Goal: Contribute content

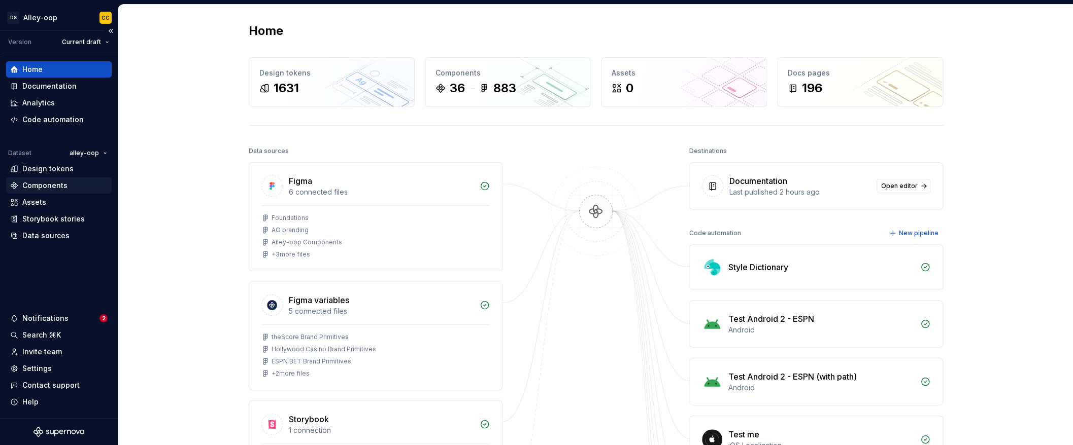
click at [55, 184] on div "Components" at bounding box center [44, 186] width 45 height 10
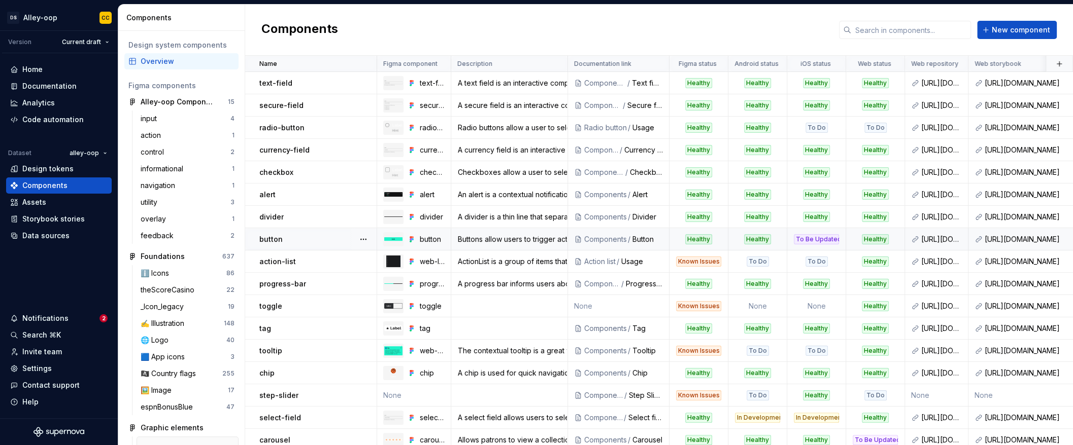
click at [293, 235] on div "button" at bounding box center [317, 239] width 117 height 10
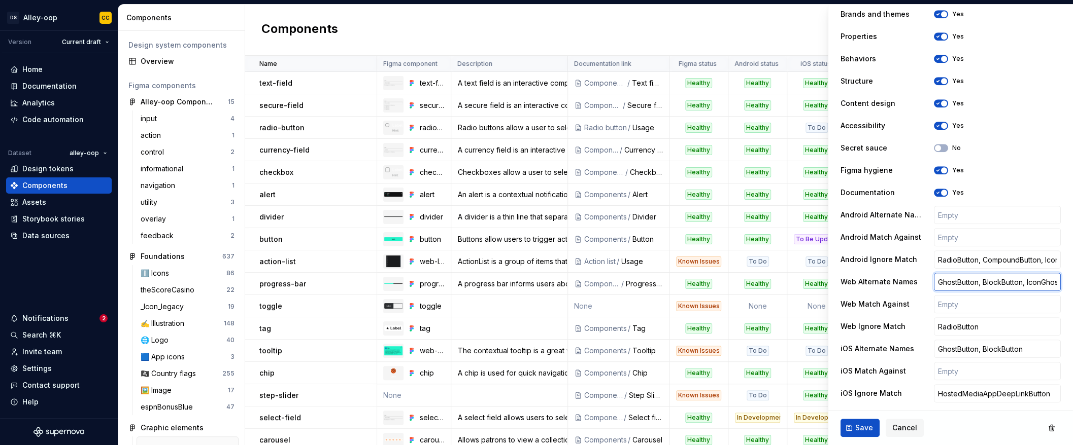
scroll to position [0, 84]
drag, startPoint x: 948, startPoint y: 280, endPoint x: 1058, endPoint y: 282, distance: 110.1
click at [1058, 282] on div "**********" at bounding box center [950, 80] width 245 height 662
click at [983, 278] on input "GhostButton, BlockButton, IconGhostButon, IconBlockButton" at bounding box center [997, 282] width 127 height 18
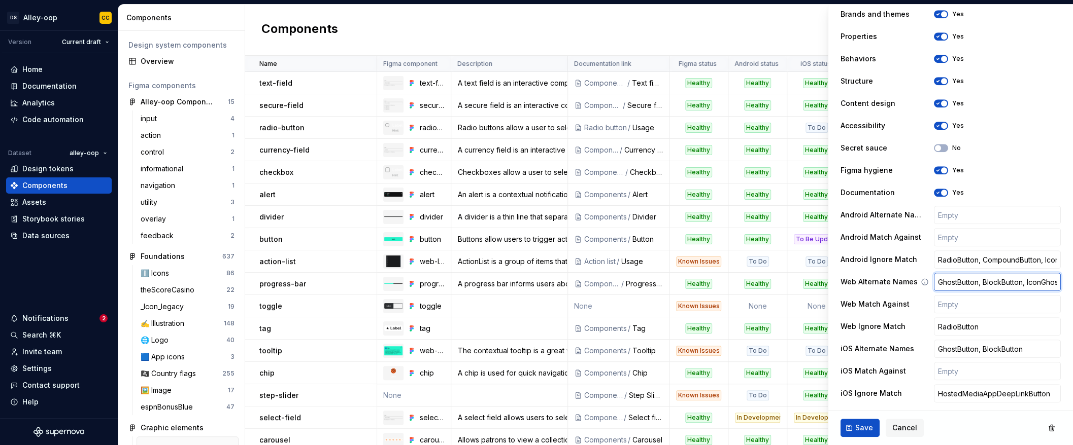
drag, startPoint x: 984, startPoint y: 283, endPoint x: 907, endPoint y: 282, distance: 77.6
click at [911, 282] on div "Web Alternate Names GhostButton, BlockButton, IconGhostButon, IconBlockButton" at bounding box center [950, 282] width 220 height 18
click at [979, 282] on input "GhostButton, BlockButton, IconGhostButon, IconBlockButton" at bounding box center [997, 282] width 127 height 18
click at [967, 282] on input "GhostButton, BlockButton, IconGhostButon, IconBlockButton" at bounding box center [997, 282] width 127 height 18
click at [963, 282] on input "GhostButton, BlockButton, IconGhostButon, IconBlockButton" at bounding box center [997, 282] width 127 height 18
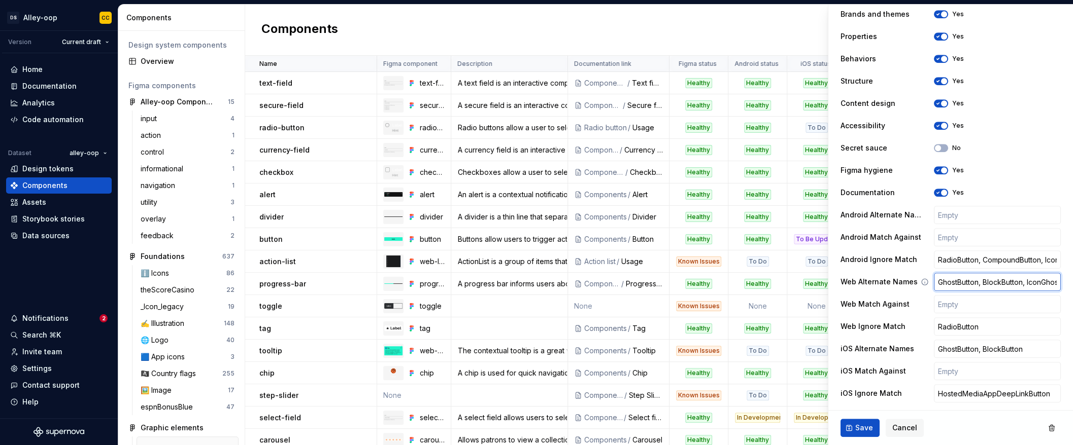
click at [963, 282] on input "GhostButton, BlockButton, IconGhostButon, IconBlockButton" at bounding box center [997, 282] width 127 height 18
click at [991, 281] on input "GhostButton, BlockButton, IconGhostButon, IconBlockButton" at bounding box center [997, 282] width 127 height 18
click at [970, 327] on input "RadioButton" at bounding box center [997, 327] width 127 height 18
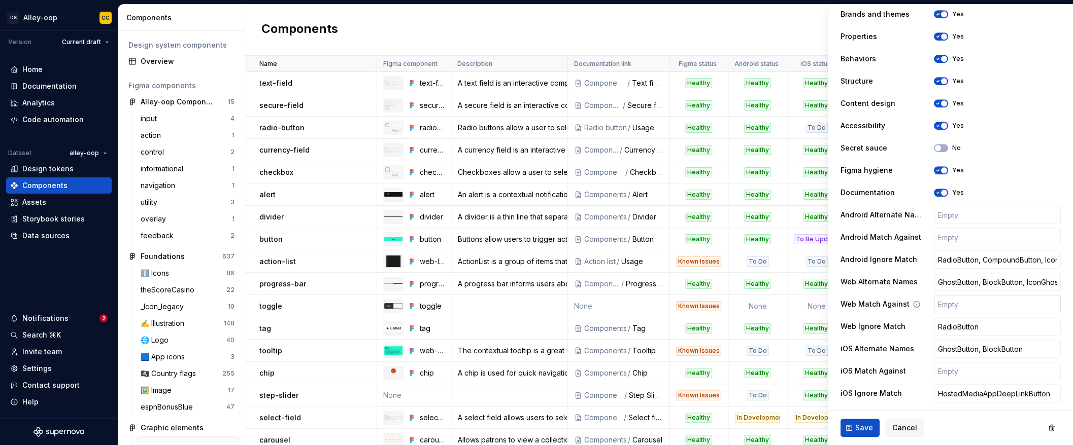
type textarea "*"
click at [954, 299] on input "text" at bounding box center [997, 304] width 127 height 18
type input "S"
type textarea "*"
type input "So"
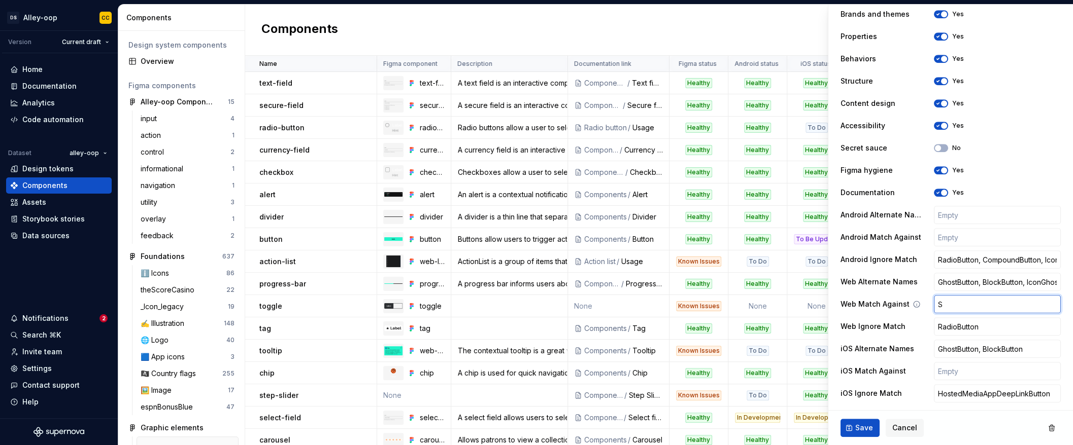
type textarea "*"
type input "Som"
type textarea "*"
type input "Some"
type textarea "*"
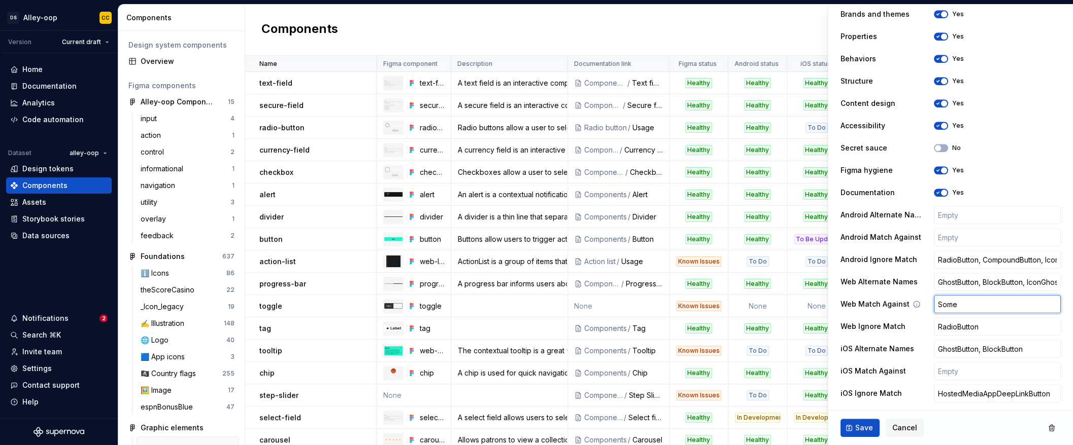
type input "SomeO"
type textarea "*"
type input "SomeOt"
type textarea "*"
type input "SomeOth"
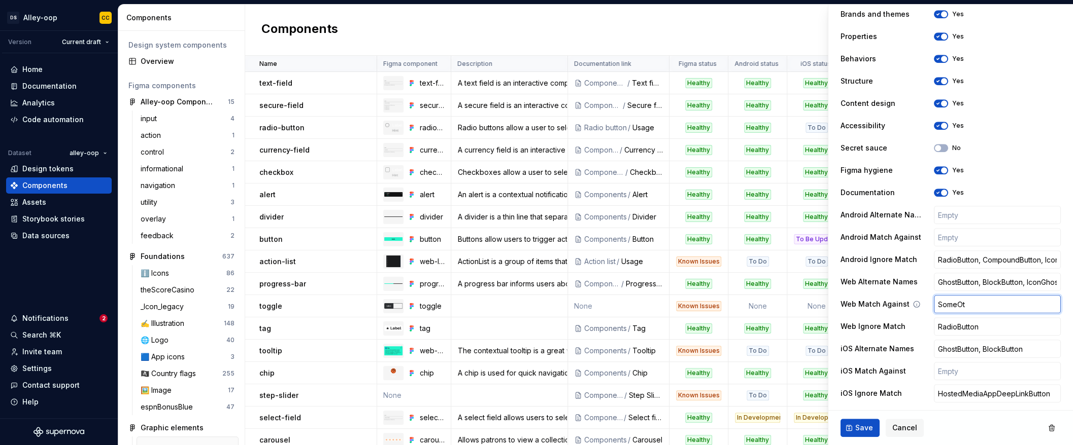
type textarea "*"
type input "SomeOthe"
type textarea "*"
type input "SomeOther"
type textarea "*"
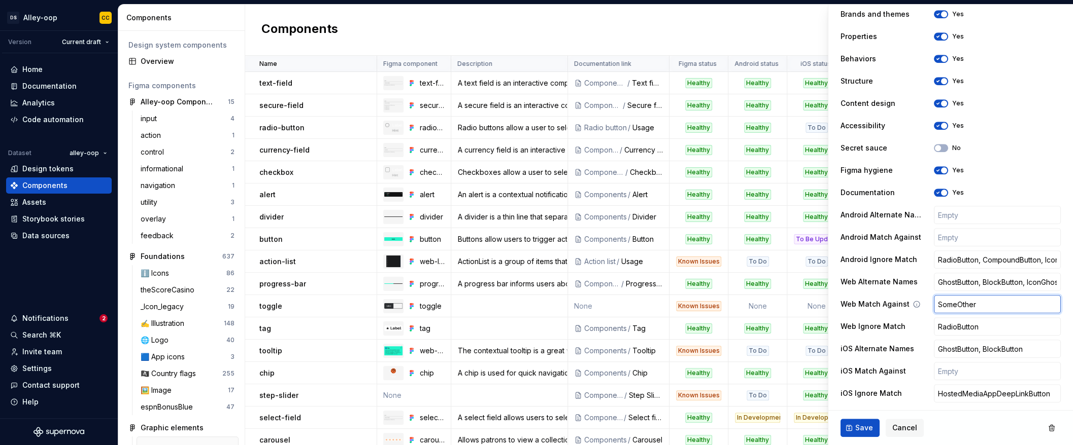
type input "SomeOtherB"
type textarea "*"
type input "SomeOtherBu"
type textarea "*"
type input "SomeOtherBut"
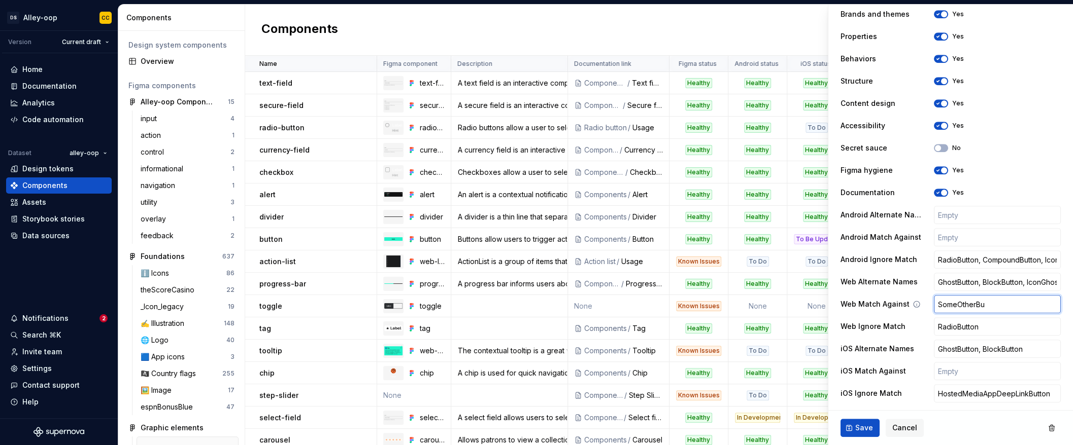
type textarea "*"
type input "SomeOtherButt"
type textarea "*"
type input "SomeOtherButto"
type textarea "*"
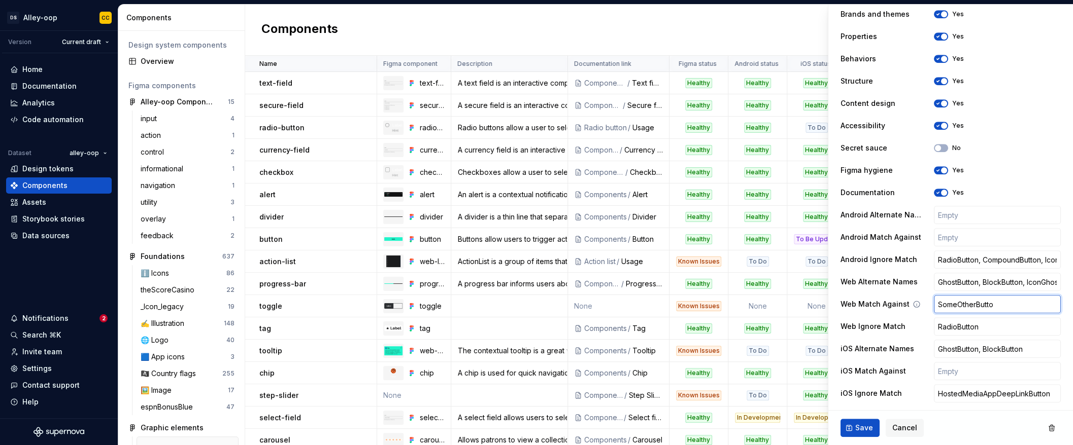
type input "SomeOtherButton"
type textarea "*"
click at [1016, 308] on input "SomeOtherButton" at bounding box center [997, 304] width 127 height 18
type textarea "*"
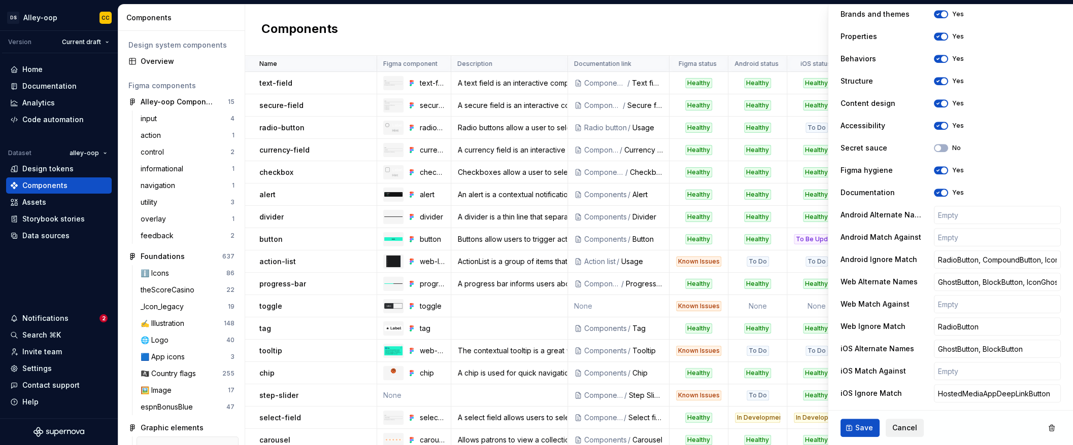
click at [907, 429] on span "Cancel" at bounding box center [904, 428] width 25 height 10
